Goal: Task Accomplishment & Management: Manage account settings

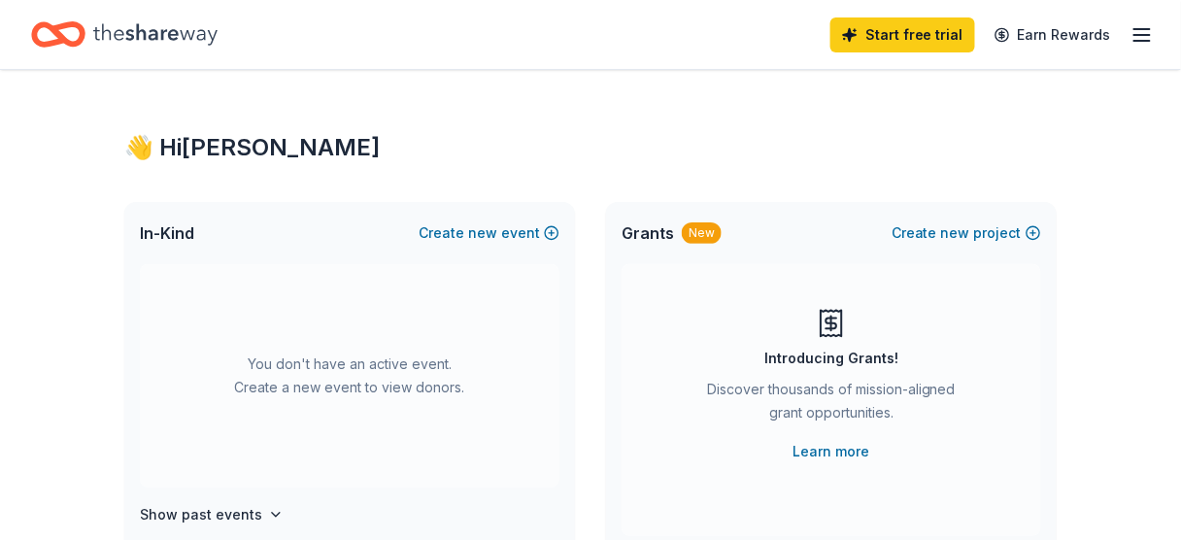
click at [1140, 30] on icon "button" at bounding box center [1141, 34] width 23 height 23
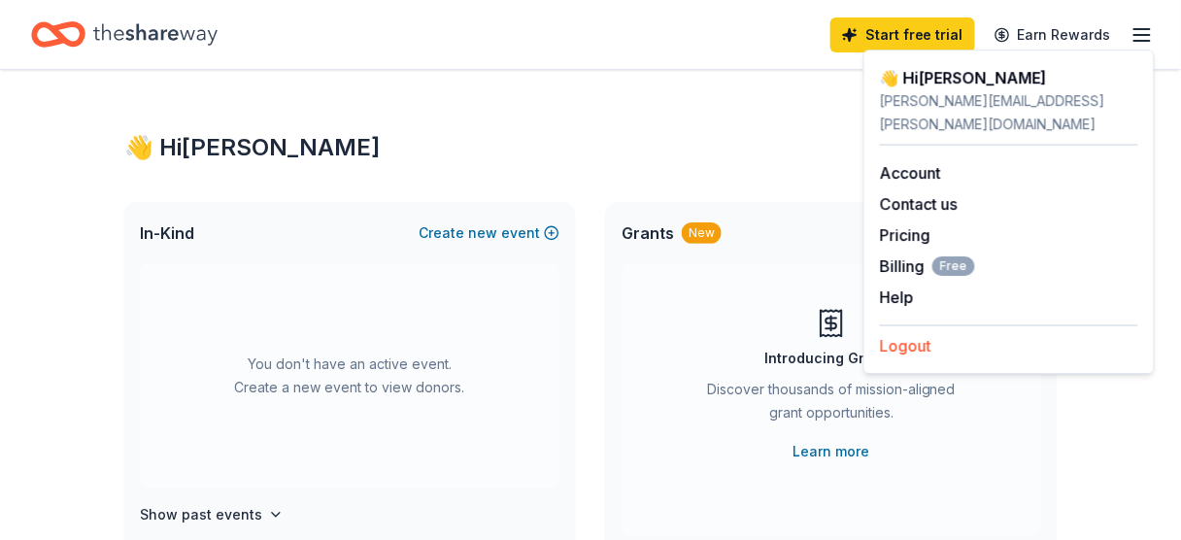
click at [912, 334] on button "Logout" at bounding box center [905, 345] width 51 height 23
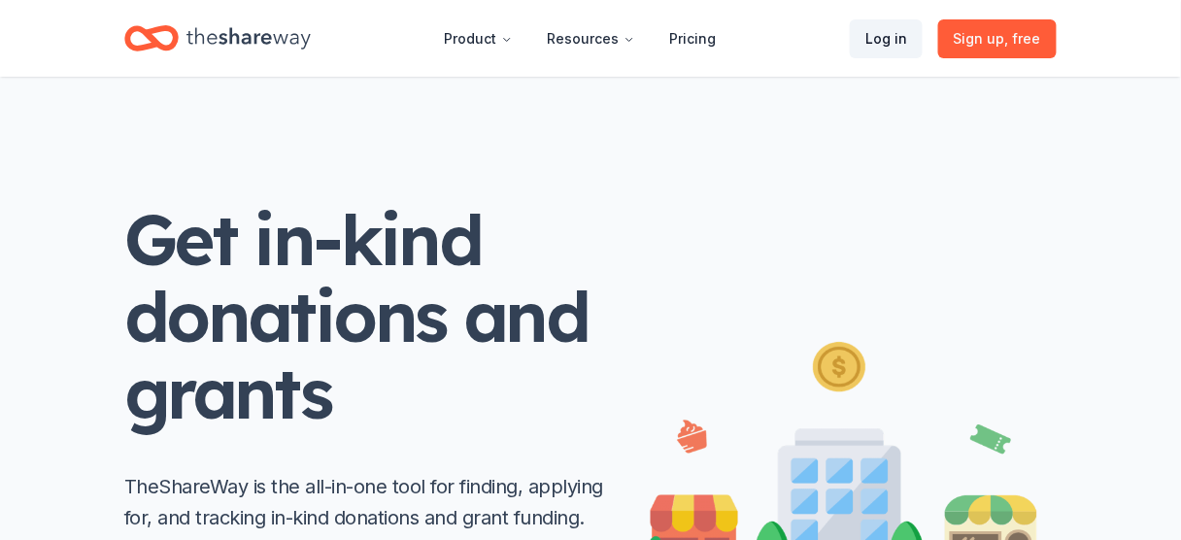
click at [887, 39] on link "Log in" at bounding box center [886, 38] width 73 height 39
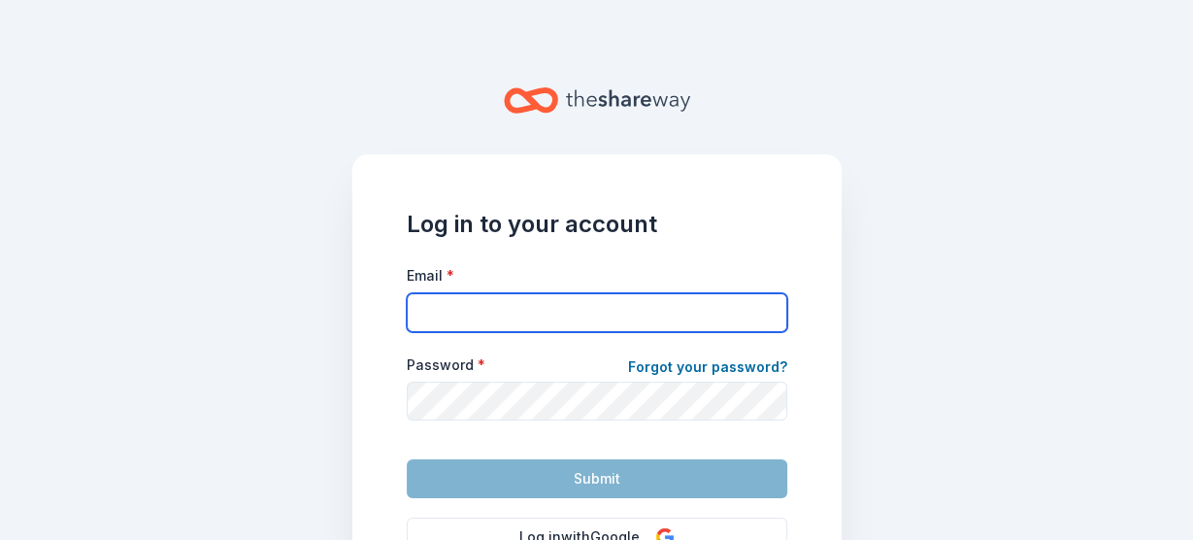
click at [668, 312] on input "Email *" at bounding box center [597, 312] width 381 height 39
type input "[PERSON_NAME][EMAIL_ADDRESS][DOMAIN_NAME]"
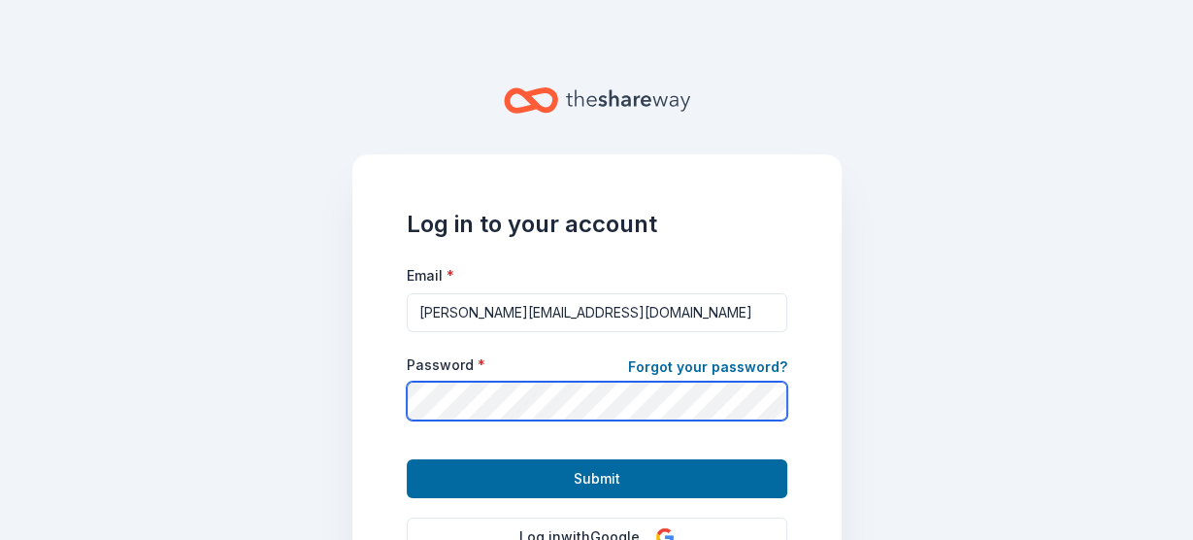
click at [407, 459] on button "Submit" at bounding box center [597, 478] width 381 height 39
